Goal: Transaction & Acquisition: Purchase product/service

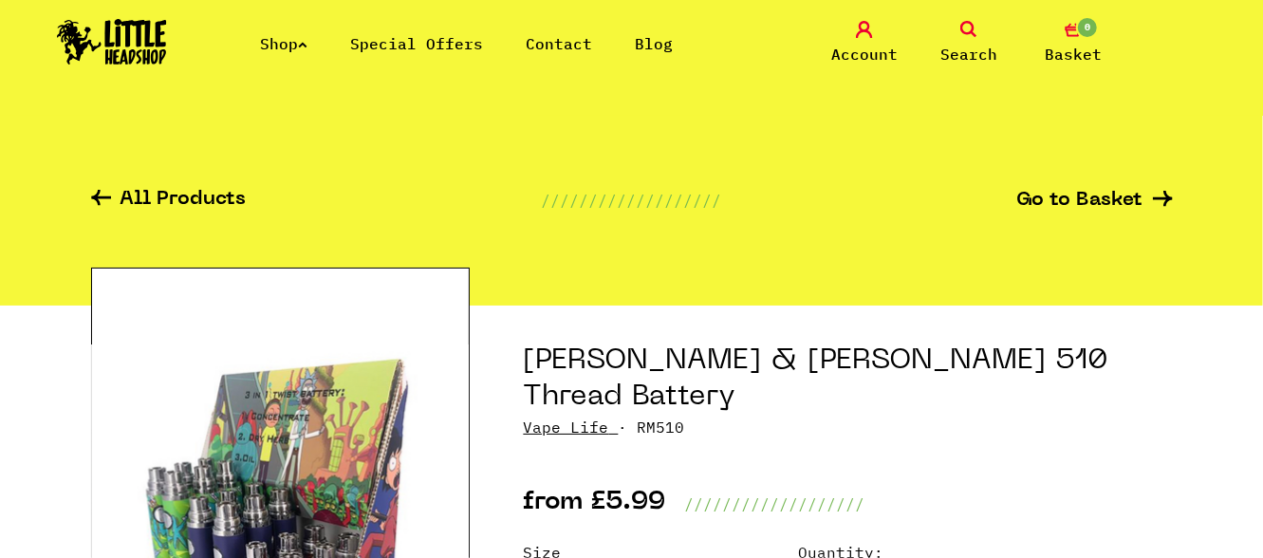
click at [294, 40] on link "Shop" at bounding box center [283, 43] width 47 height 19
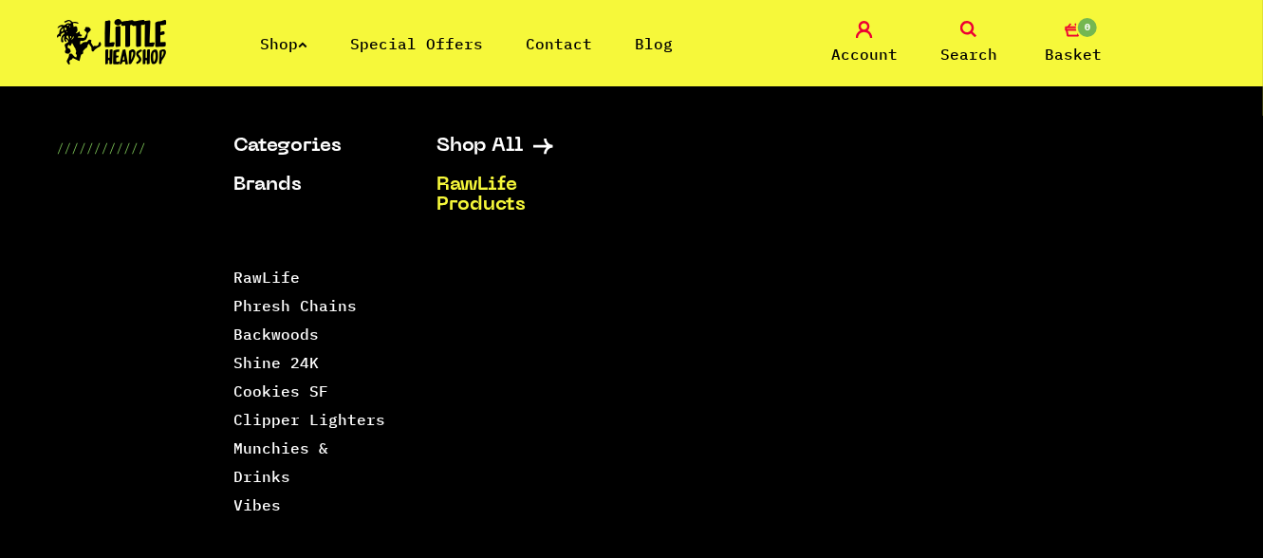
scroll to position [853, 0]
click at [488, 147] on link "Shop All" at bounding box center [515, 147] width 156 height 20
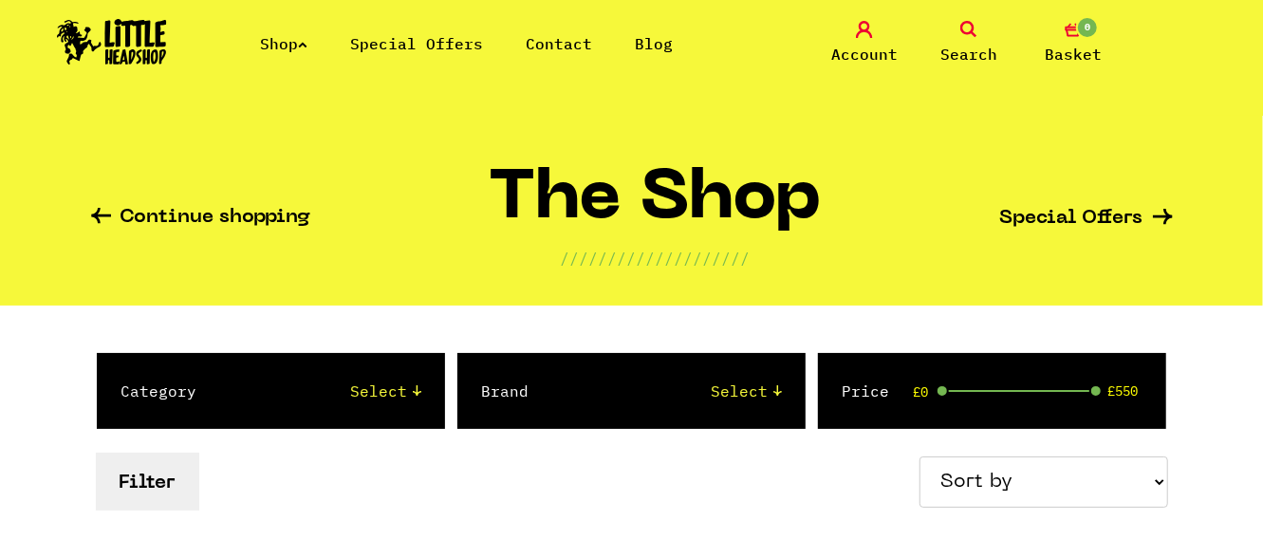
click at [289, 35] on link "Shop" at bounding box center [283, 43] width 47 height 19
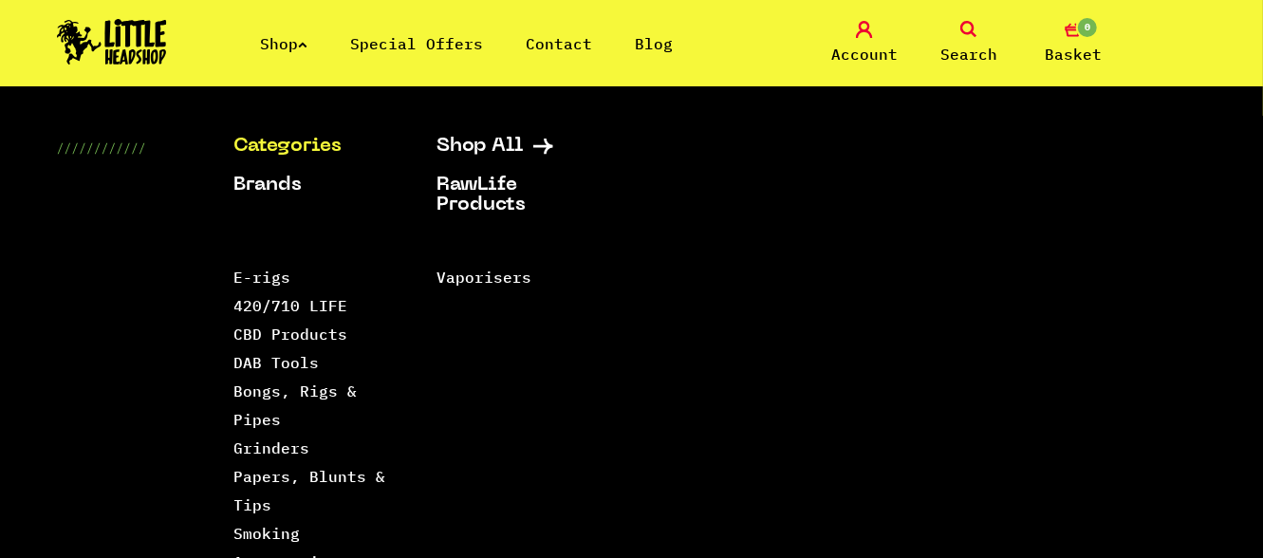
scroll to position [474, 0]
click at [311, 337] on link "CBD Products" at bounding box center [291, 334] width 114 height 19
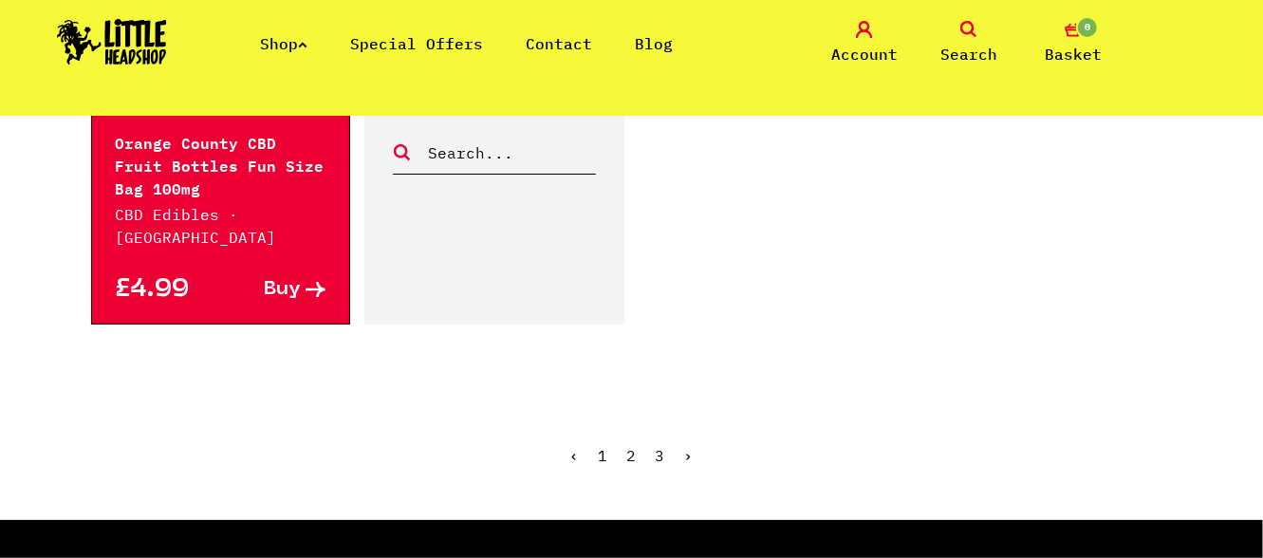
scroll to position [3320, 0]
